Goal: Information Seeking & Learning: Learn about a topic

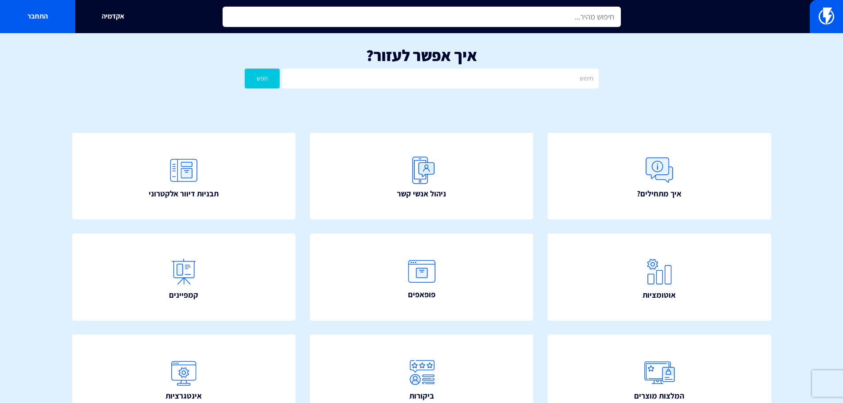
click at [392, 18] on input "text" at bounding box center [422, 17] width 398 height 20
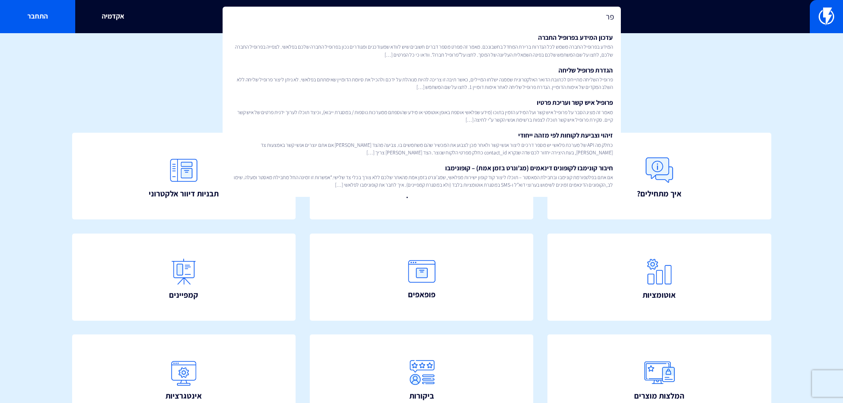
type input "פ"
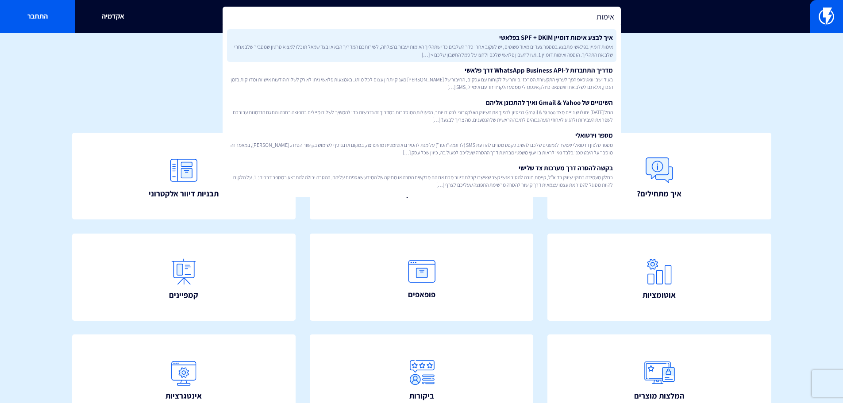
type input "אימות"
click at [509, 48] on span "אימות דומיין בפלאשי מתבצע במספר צעדים מאוד פשוטים, יש לעקוב אחרי סדר השלבים כדי…" at bounding box center [422, 50] width 382 height 15
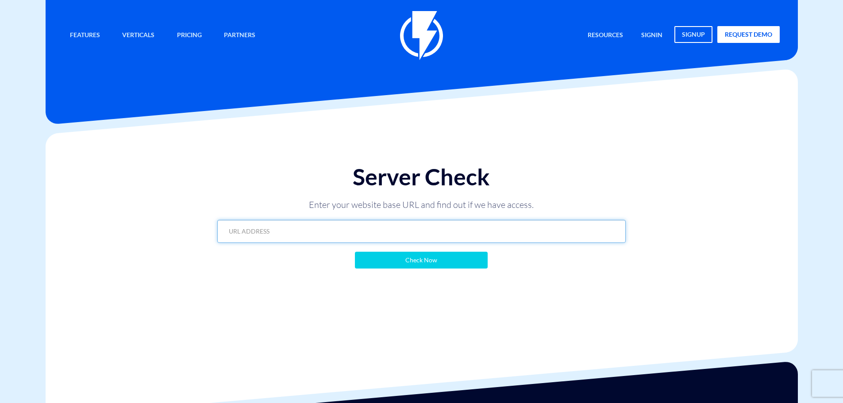
click at [355, 230] on input "text" at bounding box center [421, 231] width 409 height 23
paste input "JVJhI9"
type input "JVJhI9"
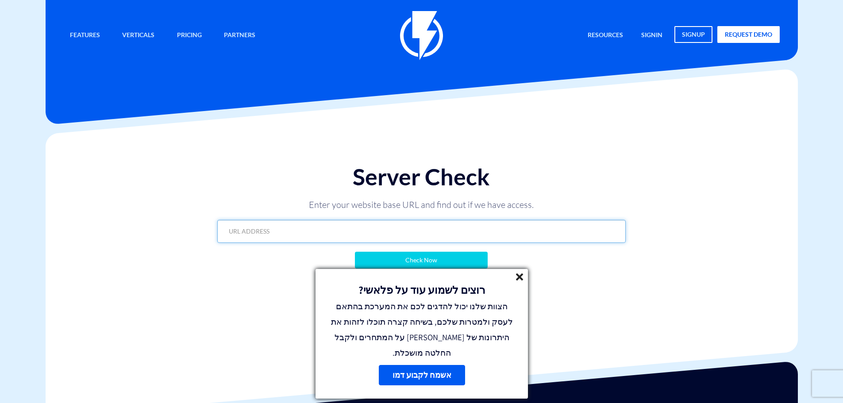
click at [449, 231] on input "text" at bounding box center [421, 231] width 409 height 23
paste input "https://www.ario-shop.co.il/"
type input "https://www.ario-shop.co.il/"
click at [430, 255] on input "Check Now" at bounding box center [421, 260] width 133 height 17
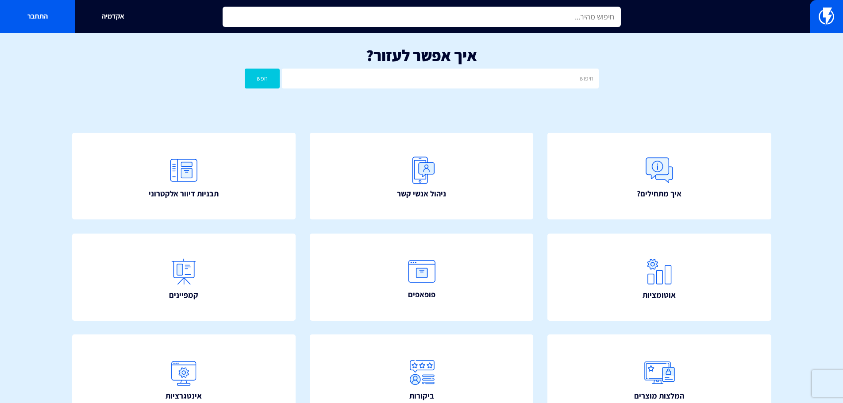
click at [466, 23] on input "text" at bounding box center [422, 17] width 398 height 20
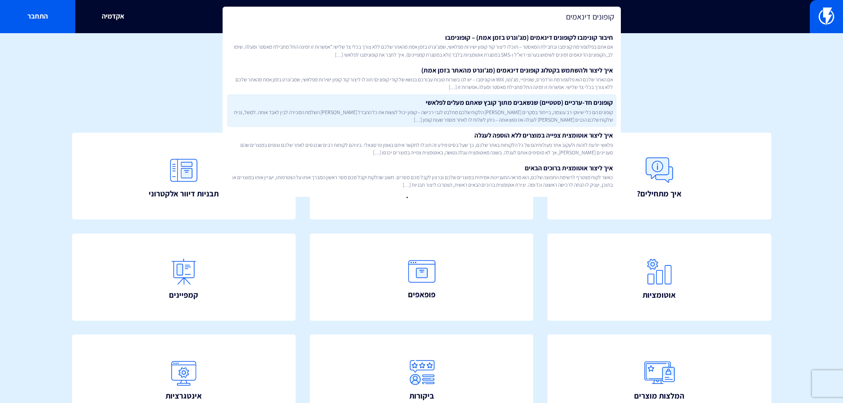
type input "קופונים דינאמים"
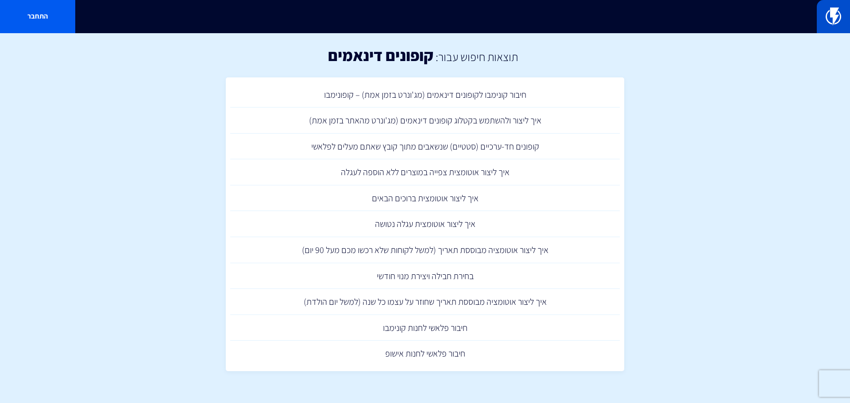
click at [830, 10] on img at bounding box center [833, 17] width 15 height 18
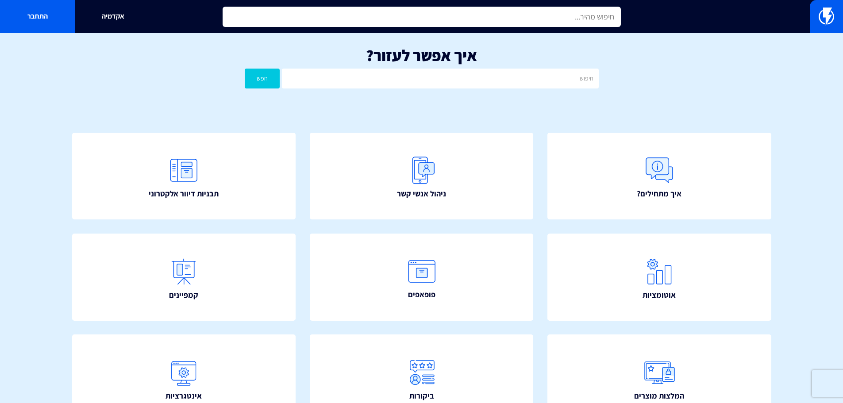
click at [443, 19] on input "text" at bounding box center [422, 17] width 398 height 20
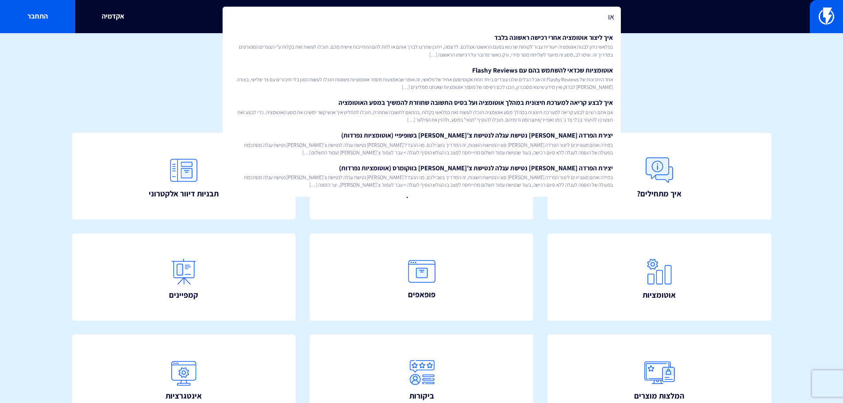
type input "א"
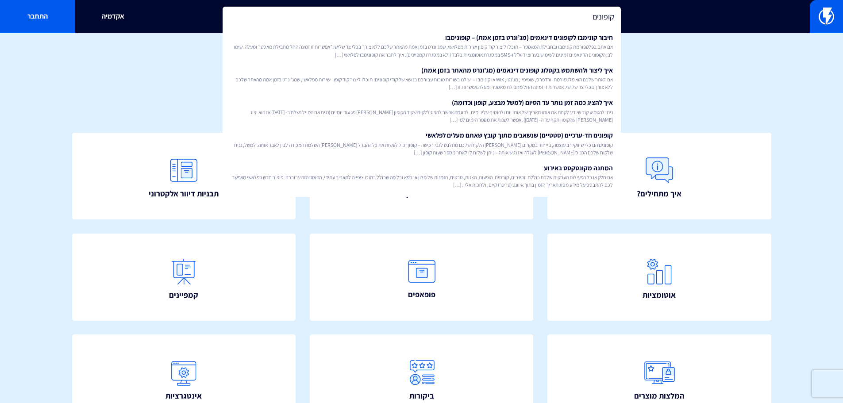
type input "קופונים"
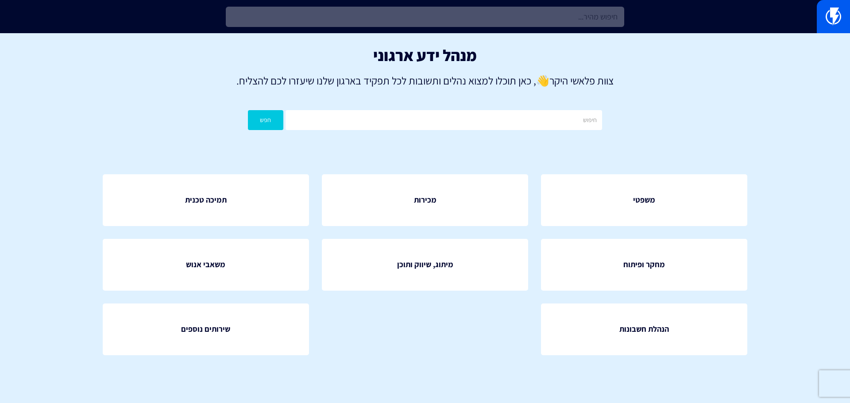
click at [490, 18] on input "text" at bounding box center [425, 17] width 398 height 20
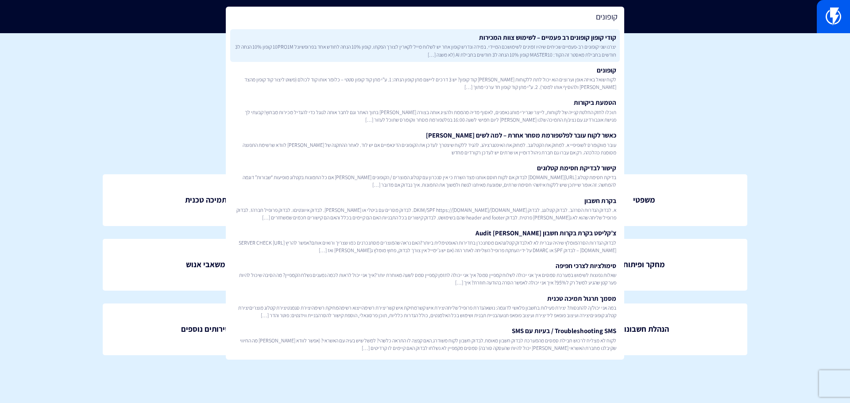
type input "קופונים"
click at [498, 36] on link "קודי קופון קופונים רב פעמיים – לשימוש צוות המכירות יצרנו שני קופונים רב-פעמיים …" at bounding box center [425, 45] width 390 height 33
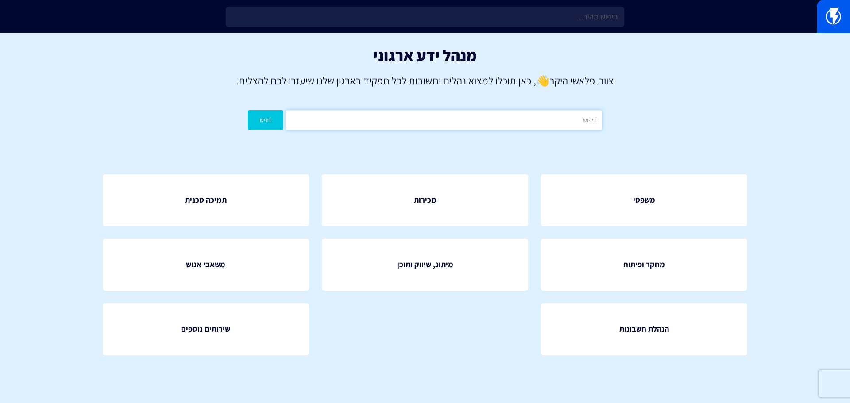
click at [543, 112] on input "text" at bounding box center [443, 120] width 316 height 20
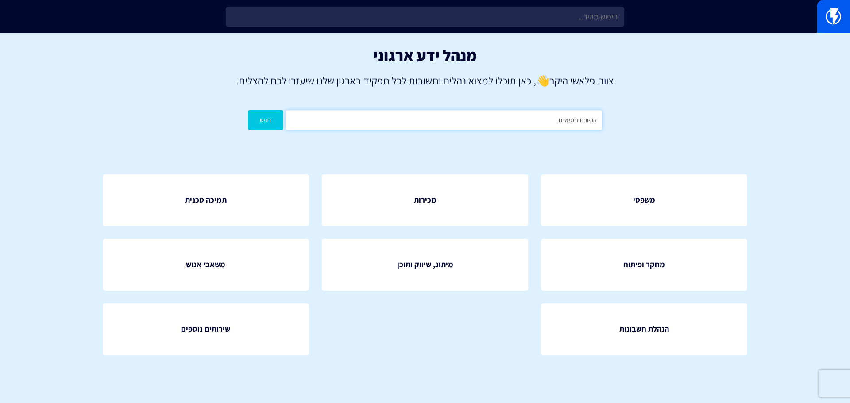
click at [248, 110] on button "חפש" at bounding box center [265, 120] width 35 height 20
drag, startPoint x: 560, startPoint y: 125, endPoint x: 572, endPoint y: 125, distance: 12.0
click at [572, 125] on input "קופונים דינמאיים" at bounding box center [443, 120] width 316 height 20
type input "קופונים דינאמים"
click at [248, 110] on button "חפש" at bounding box center [265, 120] width 35 height 20
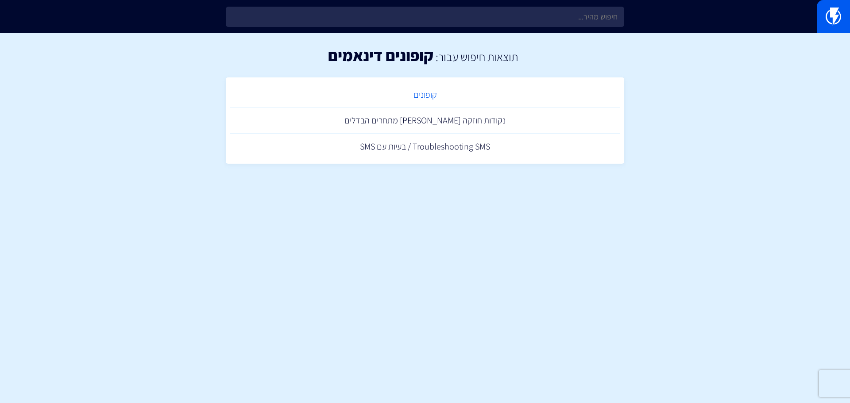
click at [420, 90] on link "קופונים" at bounding box center [425, 95] width 390 height 26
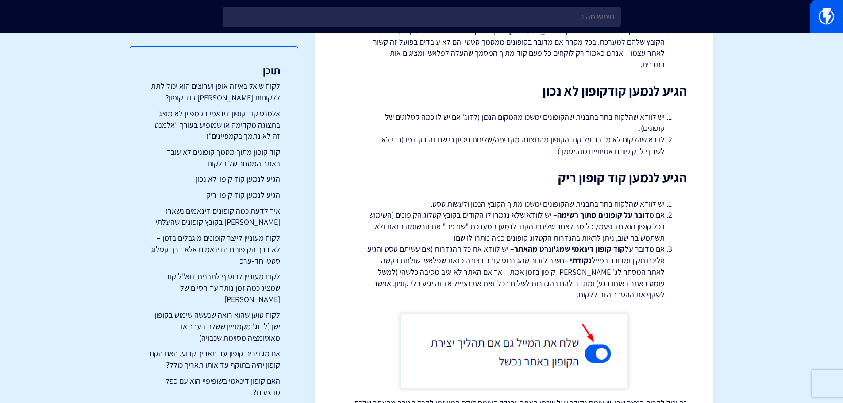
scroll to position [575, 0]
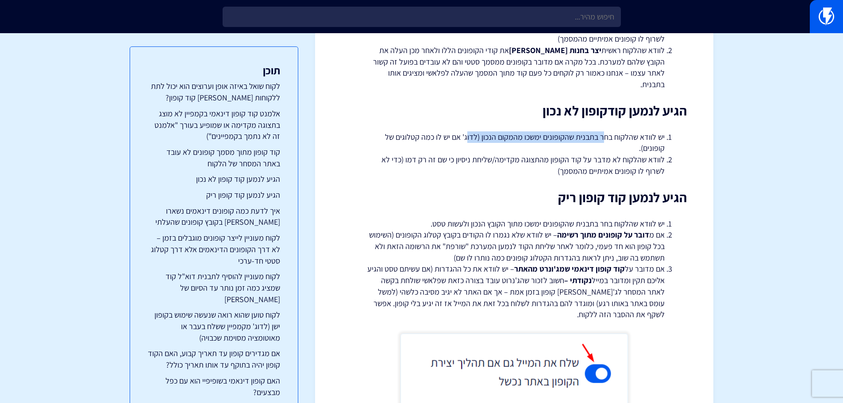
drag, startPoint x: 604, startPoint y: 116, endPoint x: 469, endPoint y: 117, distance: 135.5
click at [469, 131] on li "יש לוודא שהלקוח בחר בתבנית שהקופונים ימשכו מהמקום הנכון (לדוג' אם יש לו כמה קטל…" at bounding box center [514, 142] width 301 height 23
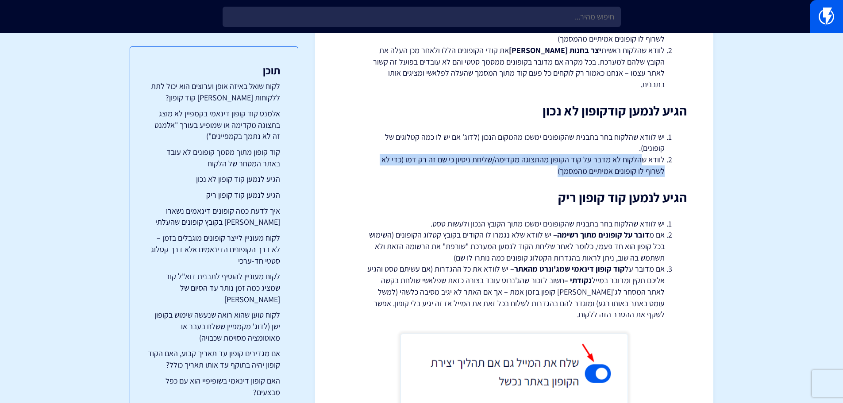
drag, startPoint x: 622, startPoint y: 139, endPoint x: 424, endPoint y: 145, distance: 198.9
click at [424, 154] on li "לוודא שהלקוח לא מדבר על קוד הקופון מהתצוגה מקדימה/שליחת ניסיון כי שם זה רק דמו …" at bounding box center [514, 165] width 301 height 23
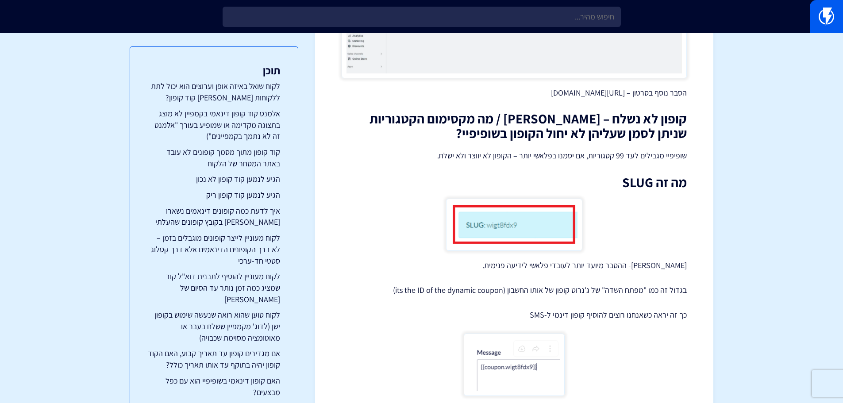
scroll to position [2434, 0]
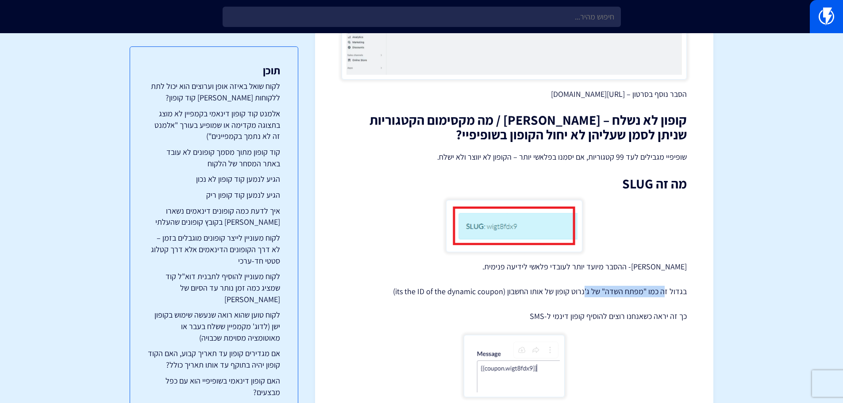
drag, startPoint x: 662, startPoint y: 276, endPoint x: 586, endPoint y: 274, distance: 75.7
click at [586, 286] on p "בגדול זה כמו "מפתח השדה" של ג'נרוט קופון של אותו החשבון (its the ID of the dyna…" at bounding box center [514, 292] width 345 height 12
click at [566, 286] on p "בגדול זה כמו "מפתח השדה" של ג'נרוט קופון של אותו החשבון (its the ID of the dyna…" at bounding box center [514, 292] width 345 height 12
drag, startPoint x: 686, startPoint y: 300, endPoint x: 509, endPoint y: 298, distance: 176.6
click at [509, 311] on p "כך זה יראה כשאנחנו רוצים להוסיף קופון דינמי ל-SMS" at bounding box center [514, 317] width 345 height 12
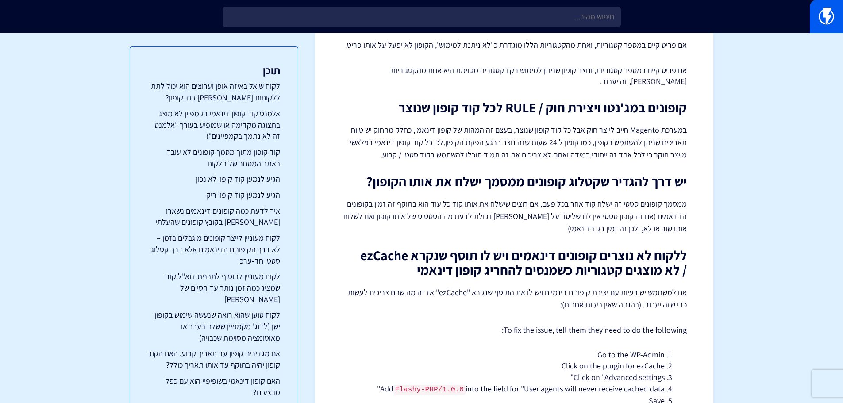
scroll to position [3046, 0]
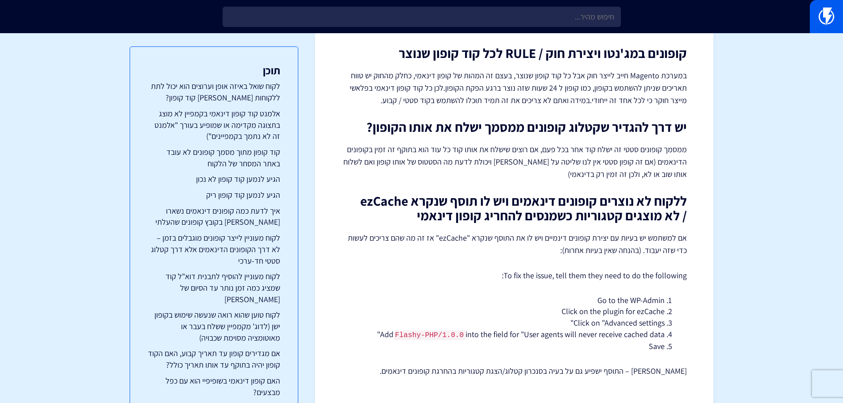
drag, startPoint x: 784, startPoint y: 205, endPoint x: 778, endPoint y: 196, distance: 10.8
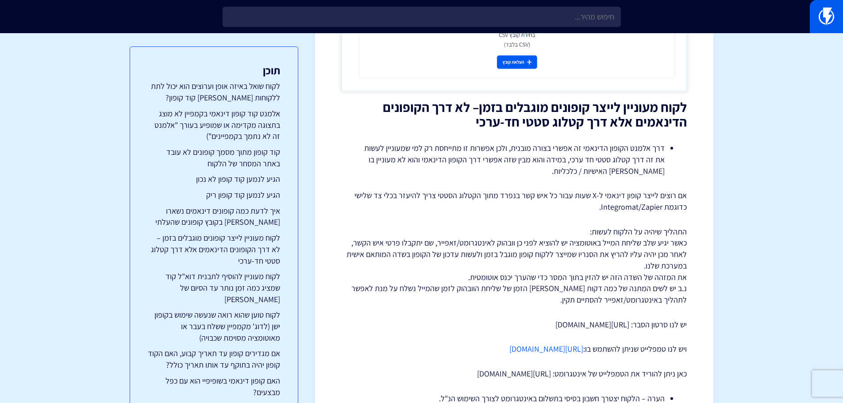
scroll to position [1559, 0]
